Goal: Navigation & Orientation: Understand site structure

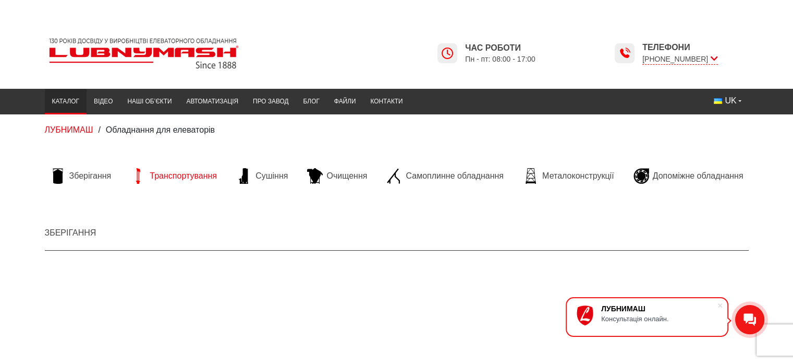
click at [180, 179] on span "Транспортування" at bounding box center [183, 175] width 67 height 11
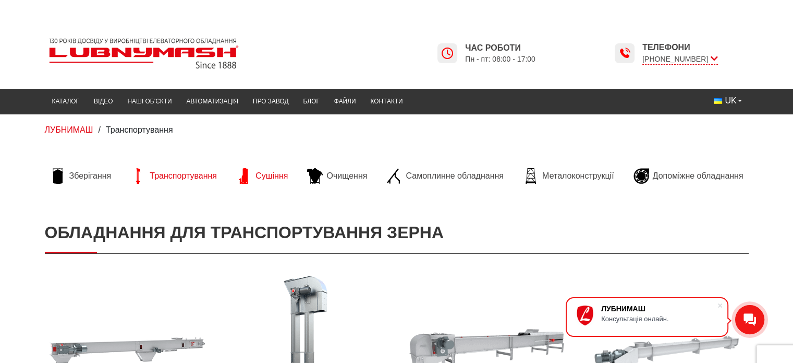
click at [263, 172] on span "Сушіння" at bounding box center [272, 175] width 32 height 11
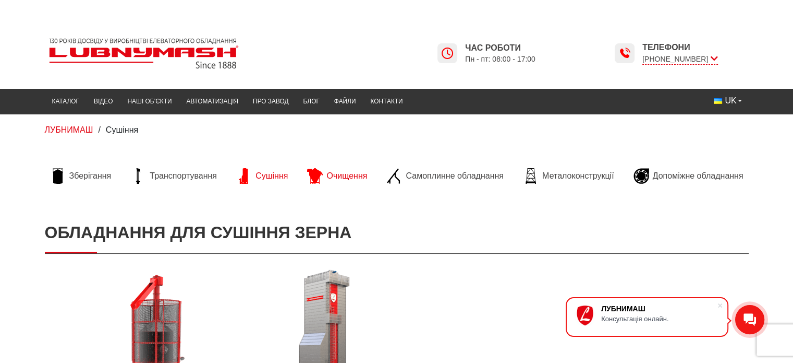
click at [348, 173] on span "Очищення" at bounding box center [347, 175] width 41 height 11
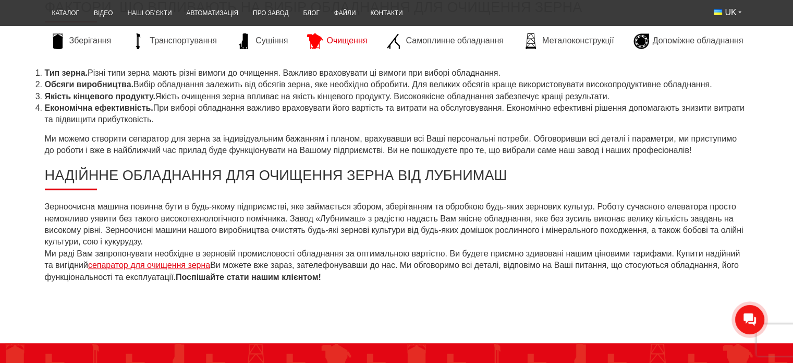
scroll to position [574, 0]
